Goal: Information Seeking & Learning: Learn about a topic

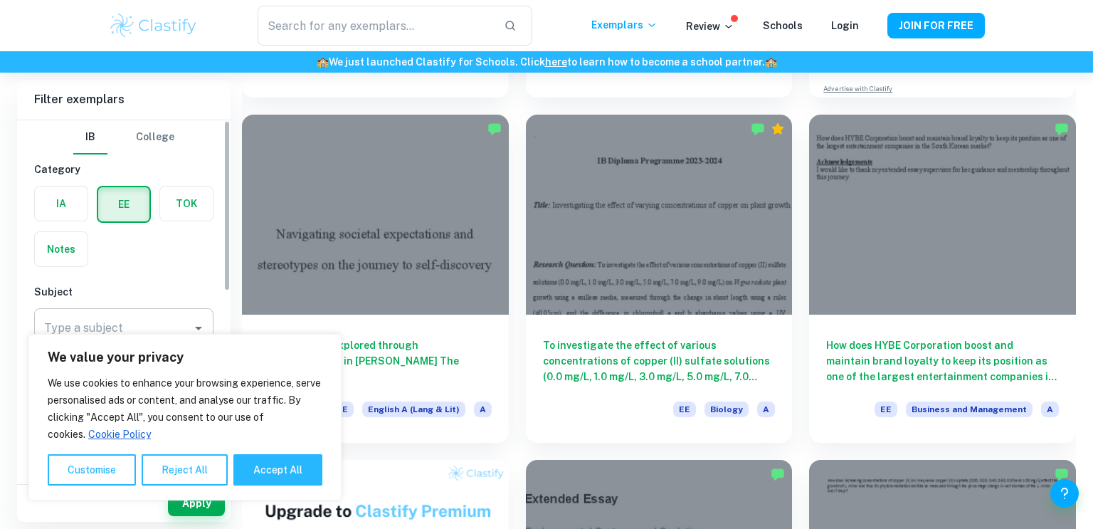
scroll to position [411, 0]
click at [142, 320] on input "Type a subject" at bounding box center [113, 328] width 145 height 27
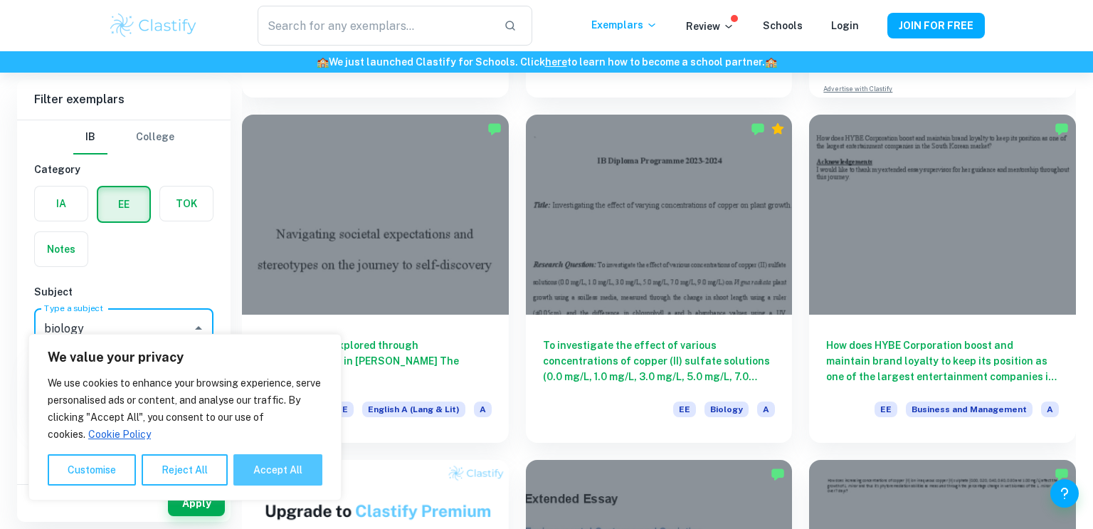
type input "biology"
click at [261, 472] on button "Accept All" at bounding box center [277, 469] width 89 height 31
checkbox input "true"
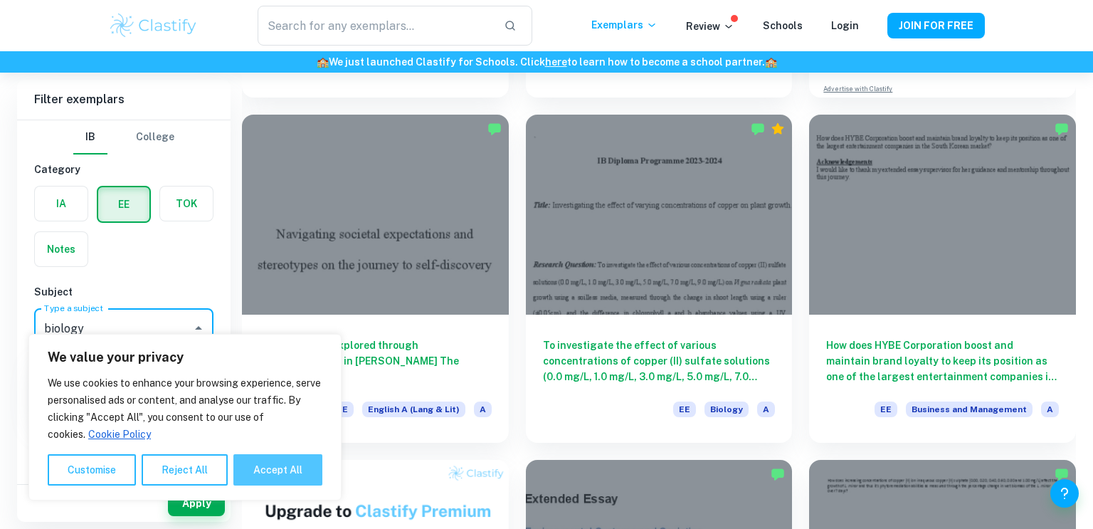
checkbox input "true"
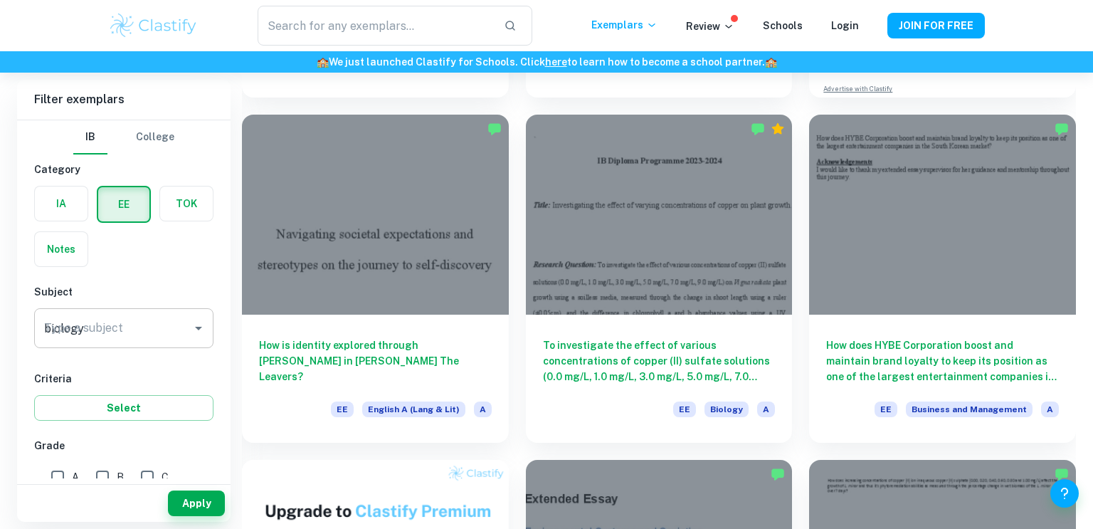
click at [122, 346] on div "biology Type a subject" at bounding box center [123, 328] width 179 height 40
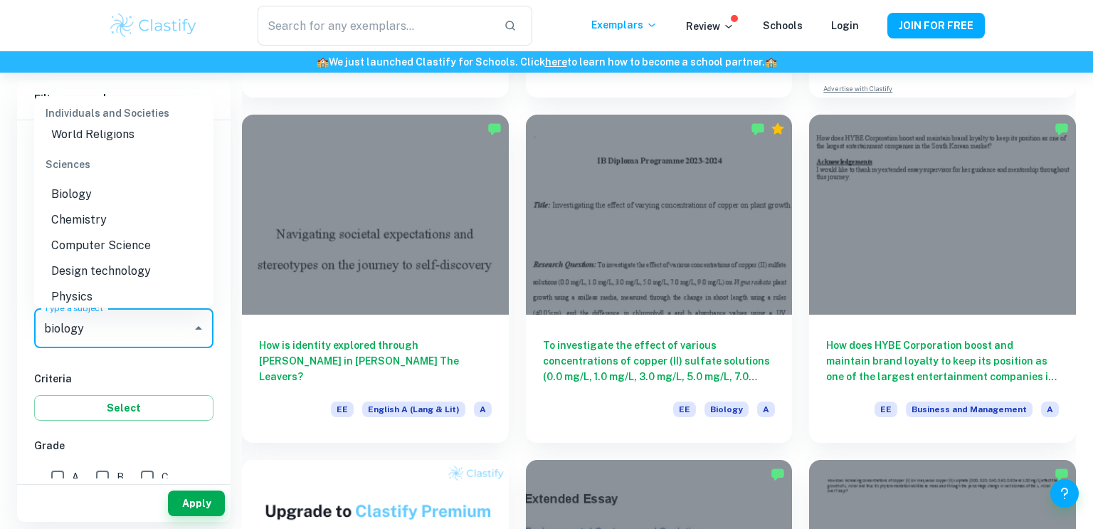
scroll to position [1569, 0]
click at [101, 197] on li "Biology" at bounding box center [123, 195] width 179 height 26
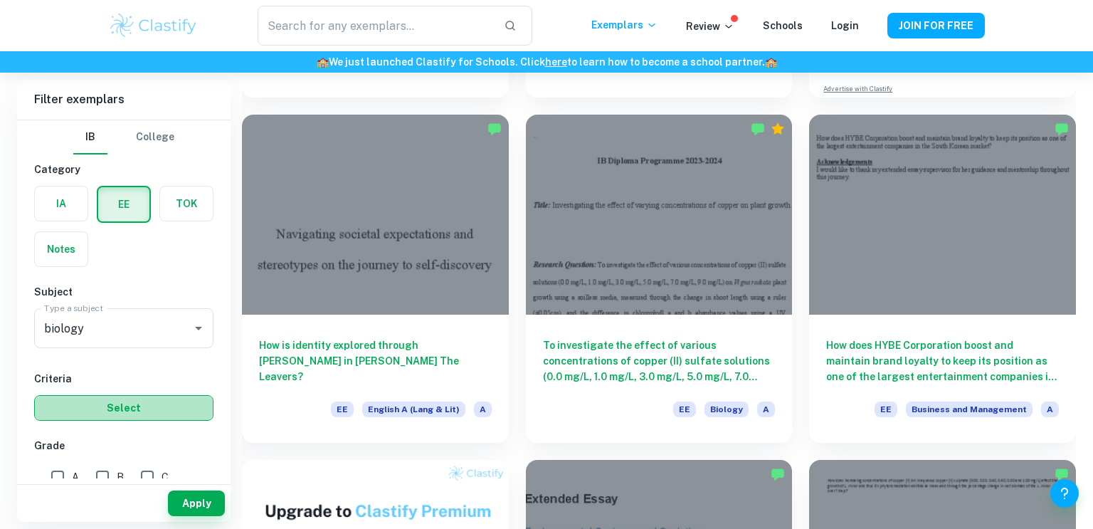
click at [130, 402] on button "Select" at bounding box center [123, 408] width 179 height 26
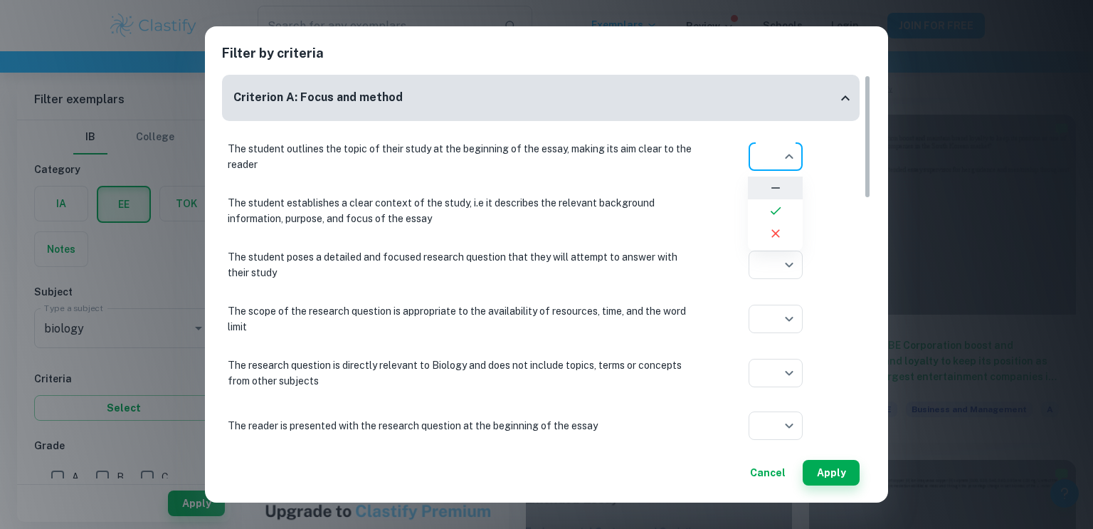
click at [782, 201] on li at bounding box center [775, 210] width 55 height 23
type input "yes"
click at [787, 262] on li at bounding box center [775, 264] width 55 height 23
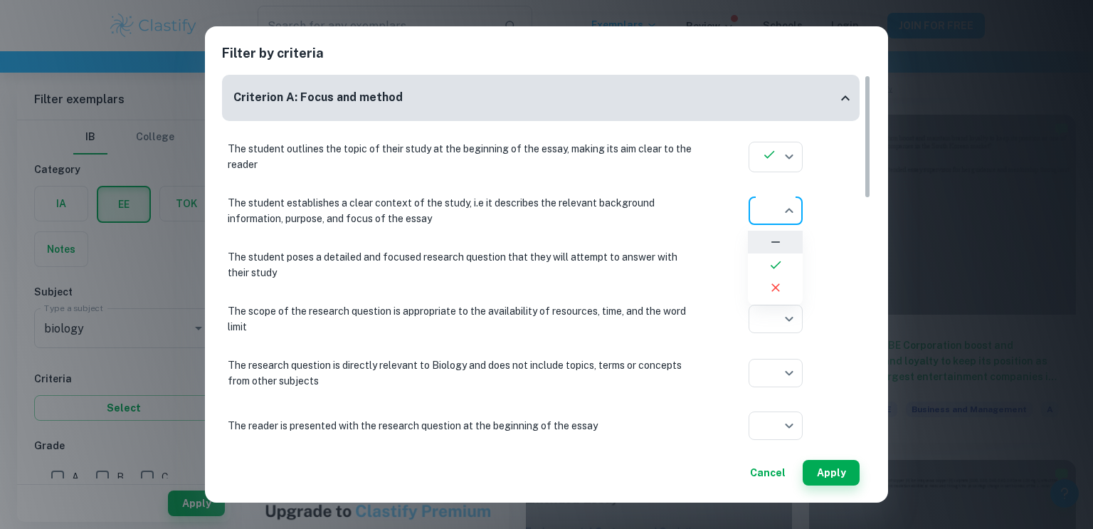
type input "yes"
click at [777, 317] on icon at bounding box center [775, 319] width 11 height 8
type input "yes"
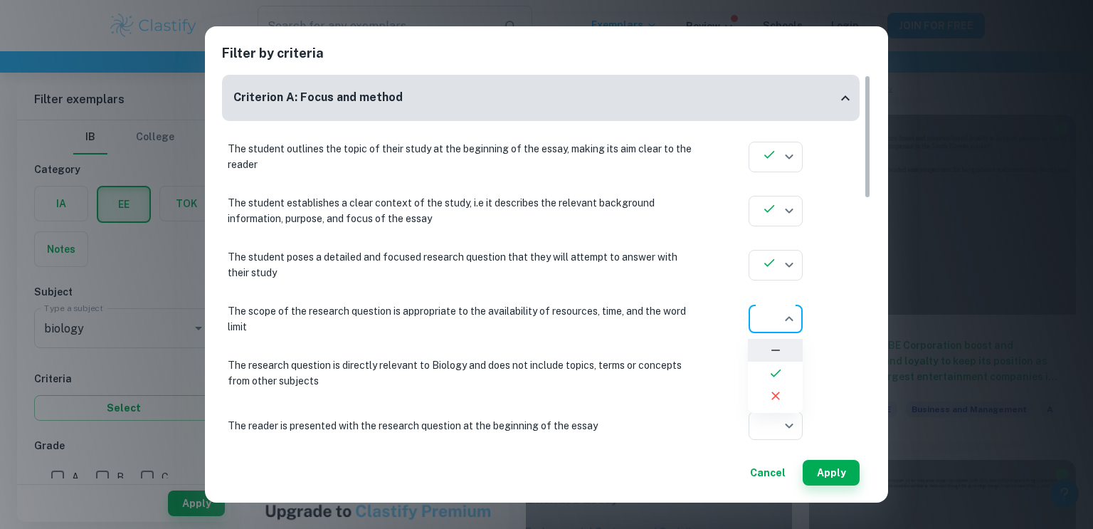
click at [782, 369] on icon at bounding box center [776, 373] width 14 height 14
type input "yes"
click at [776, 428] on icon at bounding box center [776, 427] width 14 height 14
type input "yes"
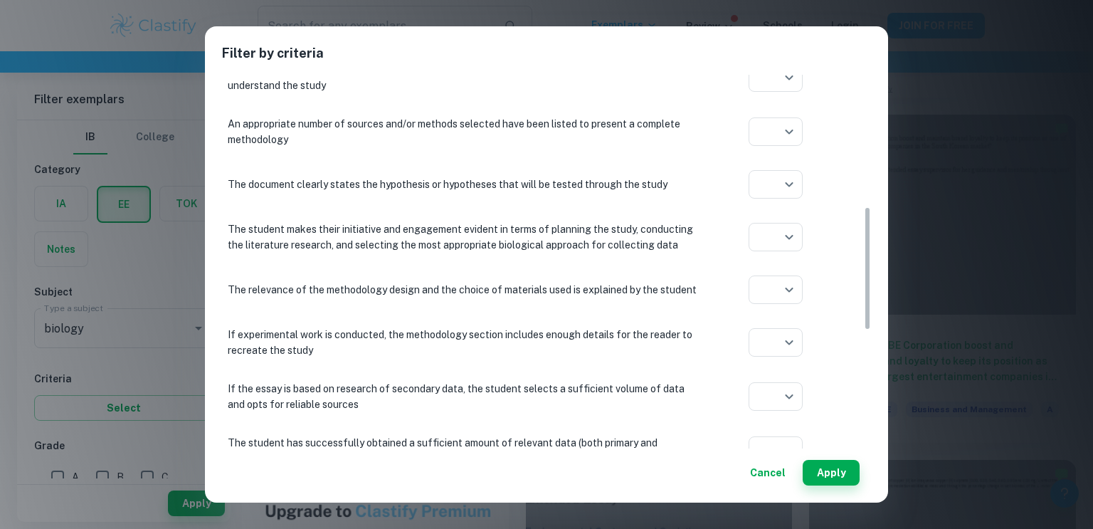
scroll to position [418, 0]
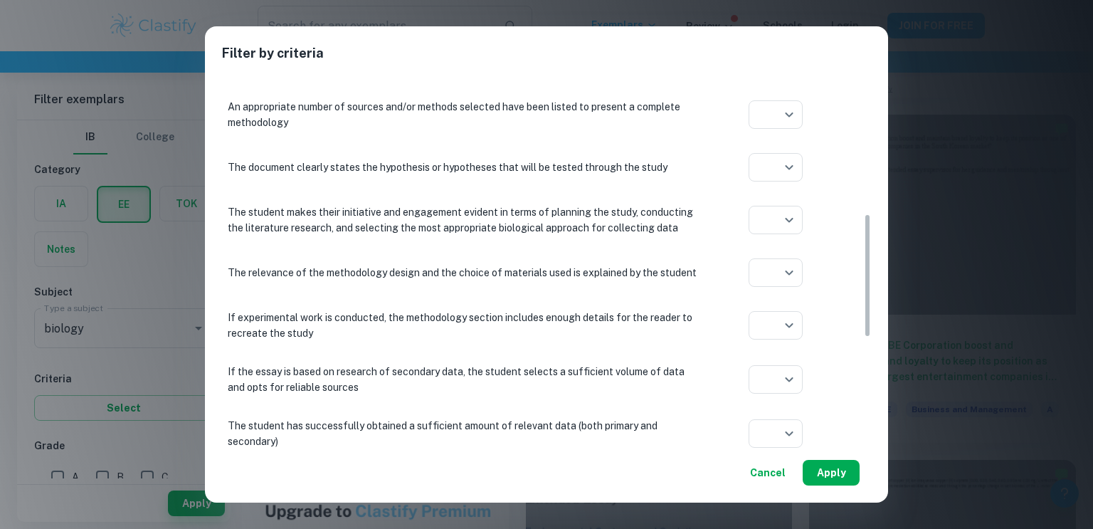
click at [816, 467] on button "Apply" at bounding box center [831, 473] width 57 height 26
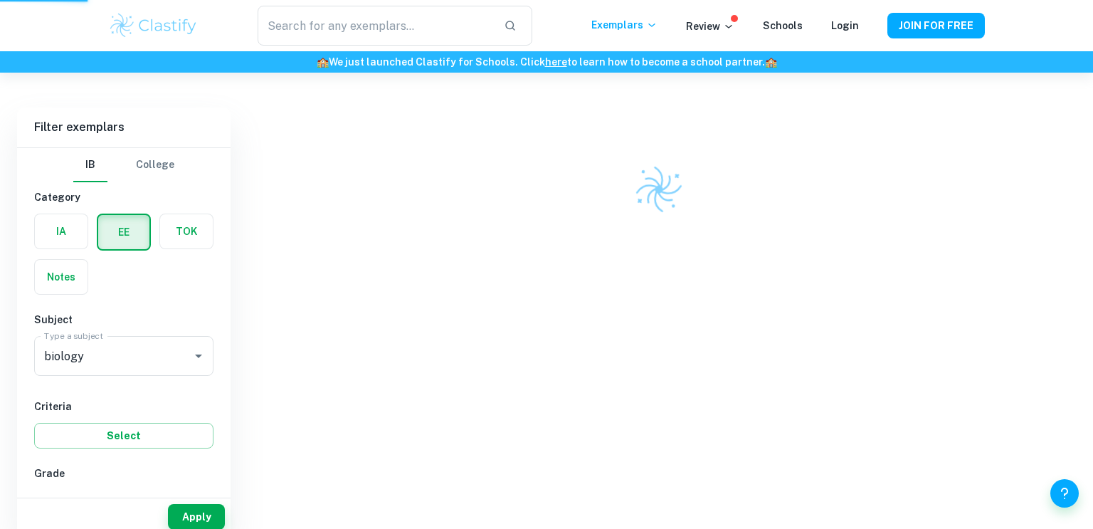
scroll to position [73, 0]
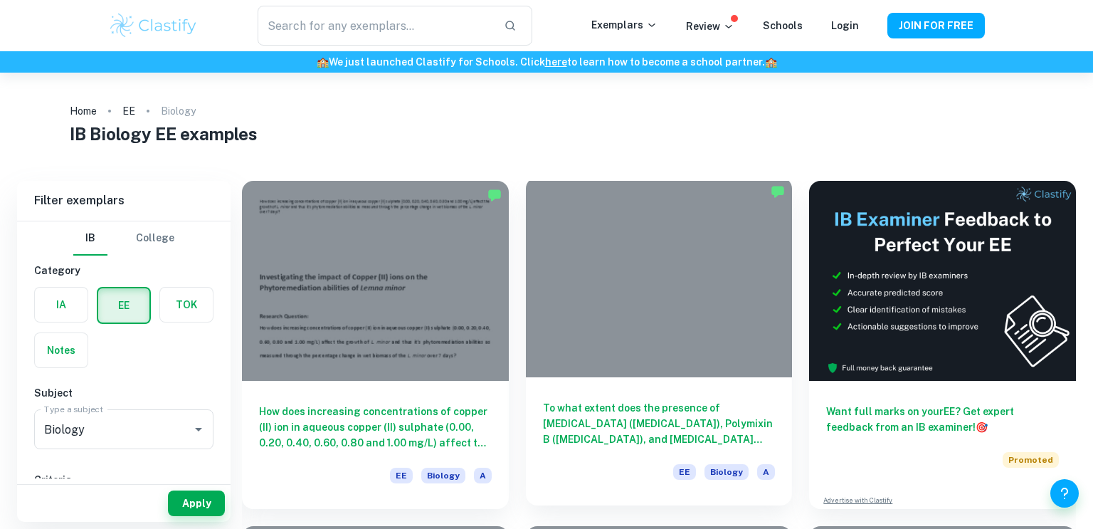
click at [659, 234] on div at bounding box center [659, 277] width 267 height 200
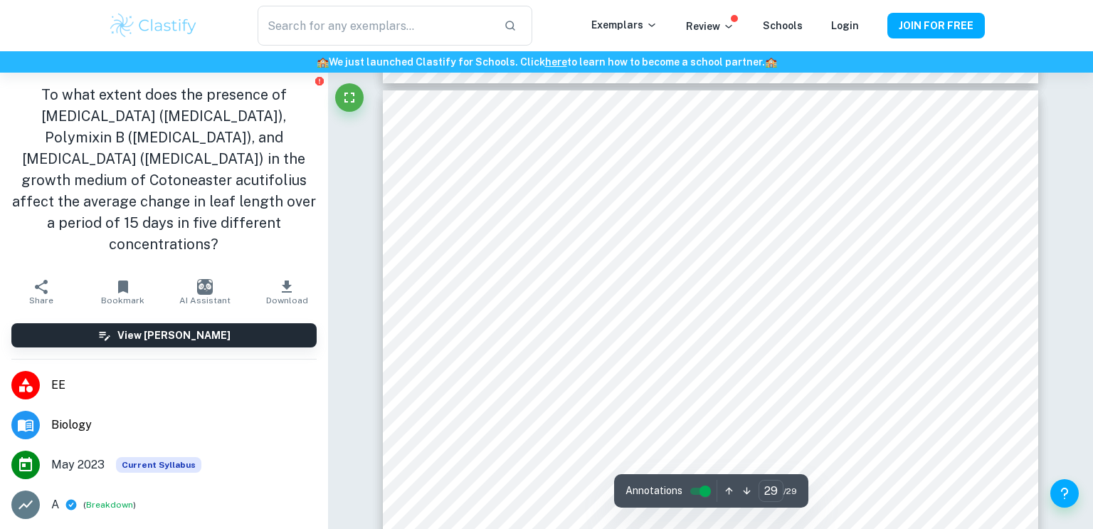
type input "28"
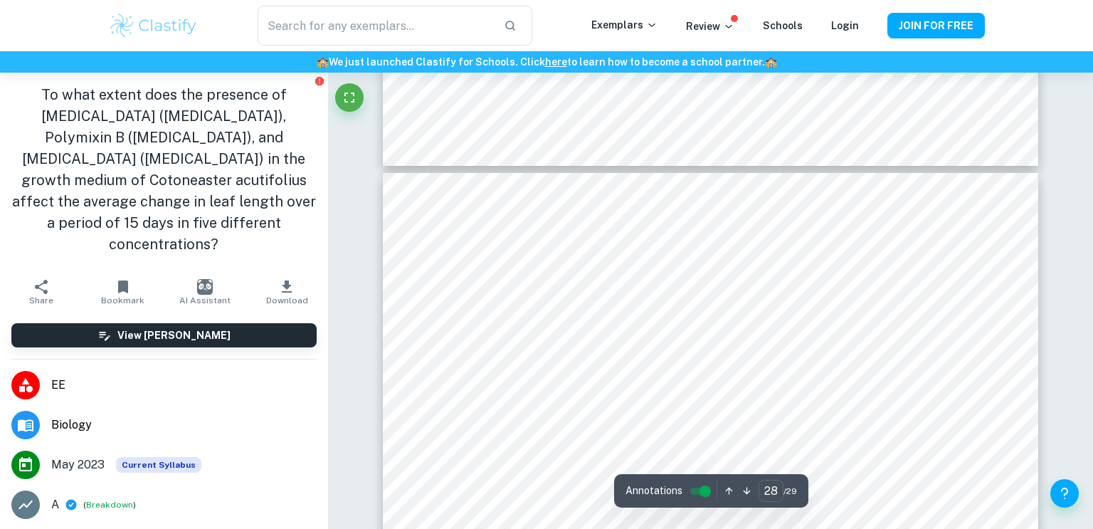
scroll to position [23643, 0]
